Goal: Task Accomplishment & Management: Use online tool/utility

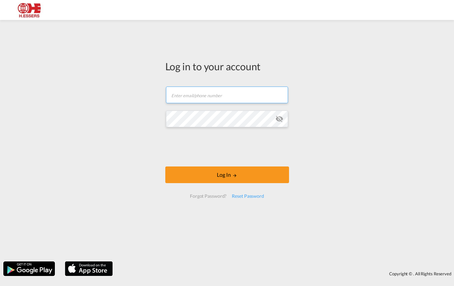
click at [211, 97] on input "text" at bounding box center [227, 95] width 122 height 17
paste input "[EMAIL_ADDRESS][DOMAIN_NAME]"
type input "[EMAIL_ADDRESS][DOMAIN_NAME]"
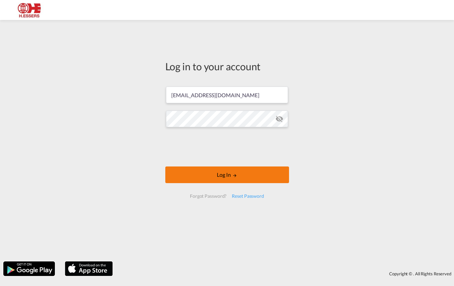
click at [191, 169] on button "Log In" at bounding box center [227, 174] width 124 height 17
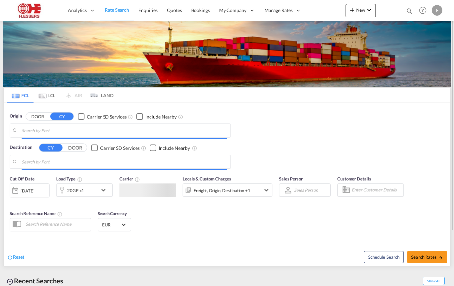
type input "[GEOGRAPHIC_DATA], BEANR"
type input "[GEOGRAPHIC_DATA], [GEOGRAPHIC_DATA], USSAV"
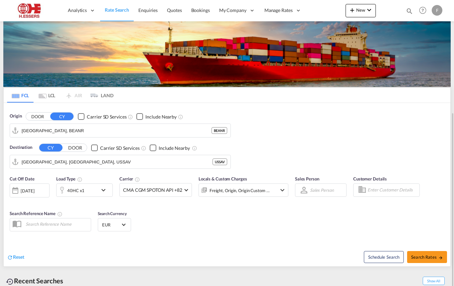
scroll to position [62, 0]
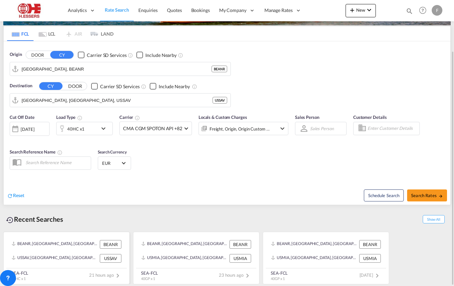
click at [40, 241] on div "BEANR, [GEOGRAPHIC_DATA], [GEOGRAPHIC_DATA], [GEOGRAPHIC_DATA], [GEOGRAPHIC_DAT…" at bounding box center [55, 244] width 87 height 9
